Goal: Task Accomplishment & Management: Manage account settings

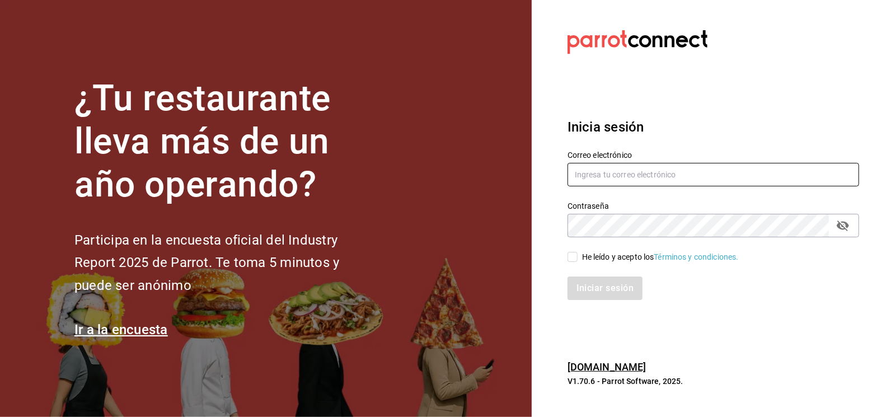
click at [607, 181] on input "text" at bounding box center [713, 175] width 292 height 24
type input "ismael.briones@grupocosteno.com"
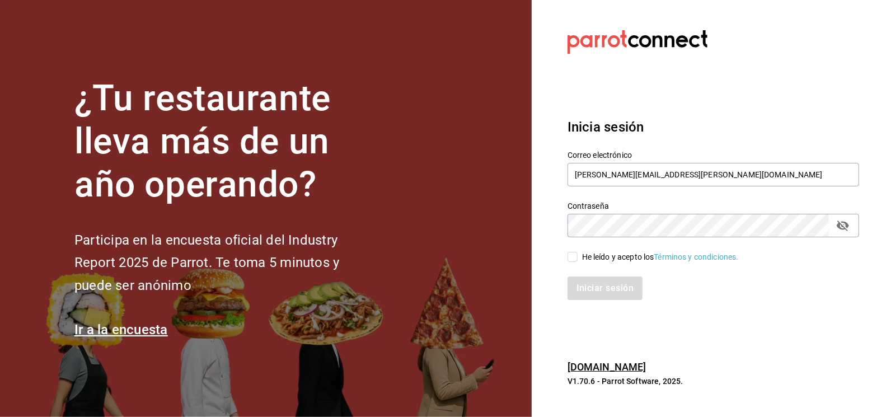
click at [572, 267] on div "Iniciar sesión" at bounding box center [706, 281] width 305 height 37
click at [573, 263] on div "Iniciar sesión" at bounding box center [706, 281] width 305 height 37
click at [571, 252] on input "He leído y acepto los Términos y condiciones." at bounding box center [572, 257] width 10 height 10
checkbox input "true"
click at [594, 285] on button "Iniciar sesión" at bounding box center [605, 288] width 76 height 24
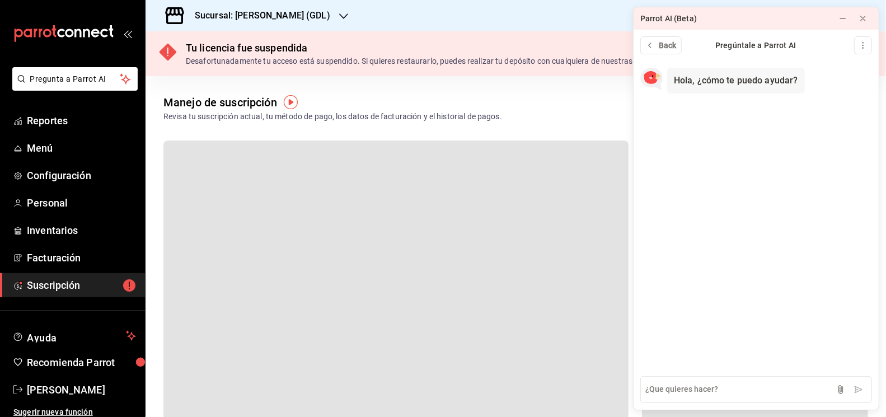
click at [339, 17] on icon "button" at bounding box center [343, 16] width 9 height 9
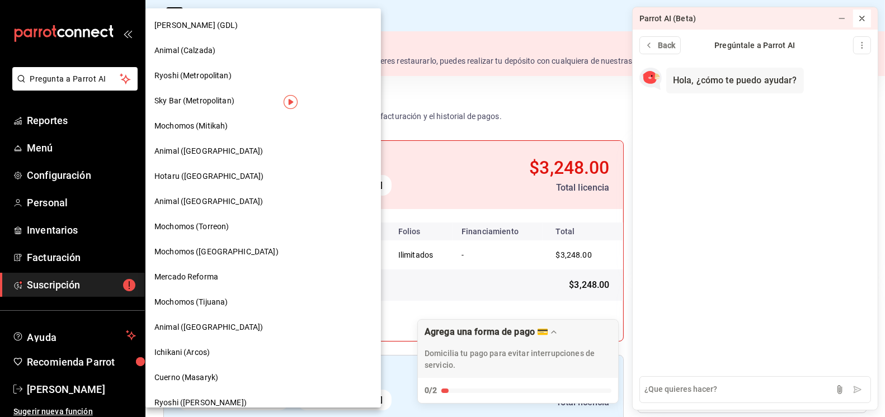
click at [864, 22] on icon at bounding box center [862, 18] width 9 height 9
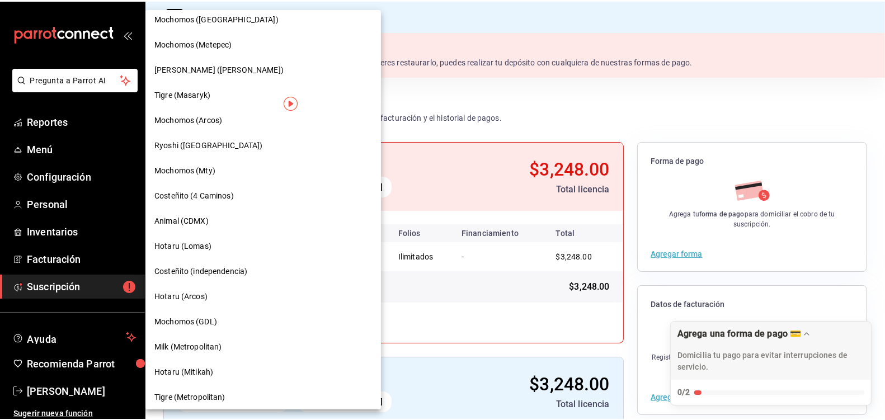
scroll to position [792, 0]
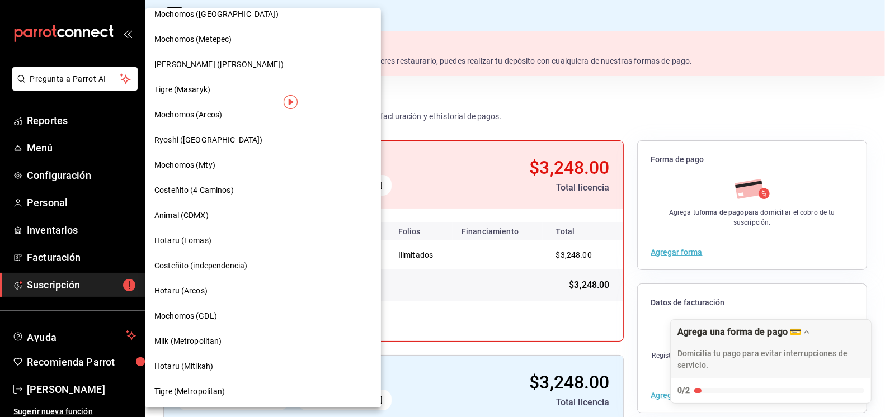
click at [186, 164] on span "Mochomos (Mty)" at bounding box center [184, 165] width 61 height 12
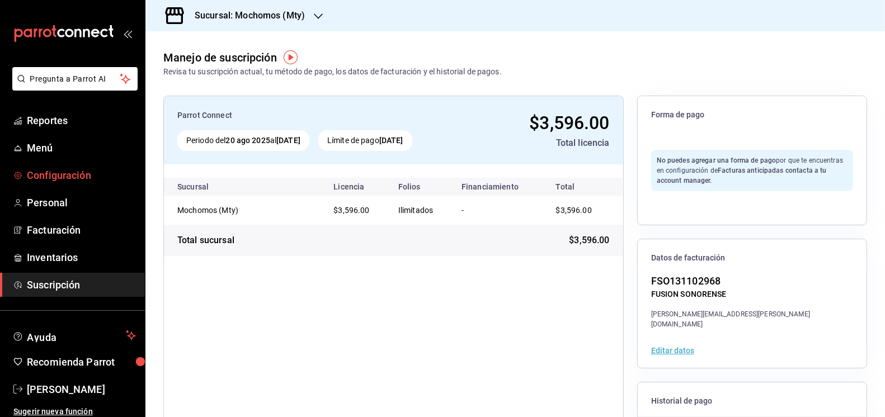
click at [54, 176] on span "Configuración" at bounding box center [81, 175] width 109 height 15
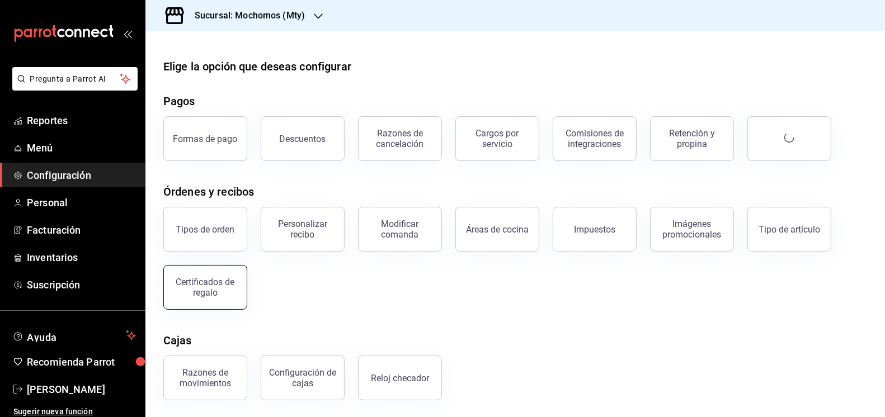
click at [193, 284] on div "Certificados de regalo" at bounding box center [205, 287] width 69 height 21
